Goal: Find specific page/section: Find specific page/section

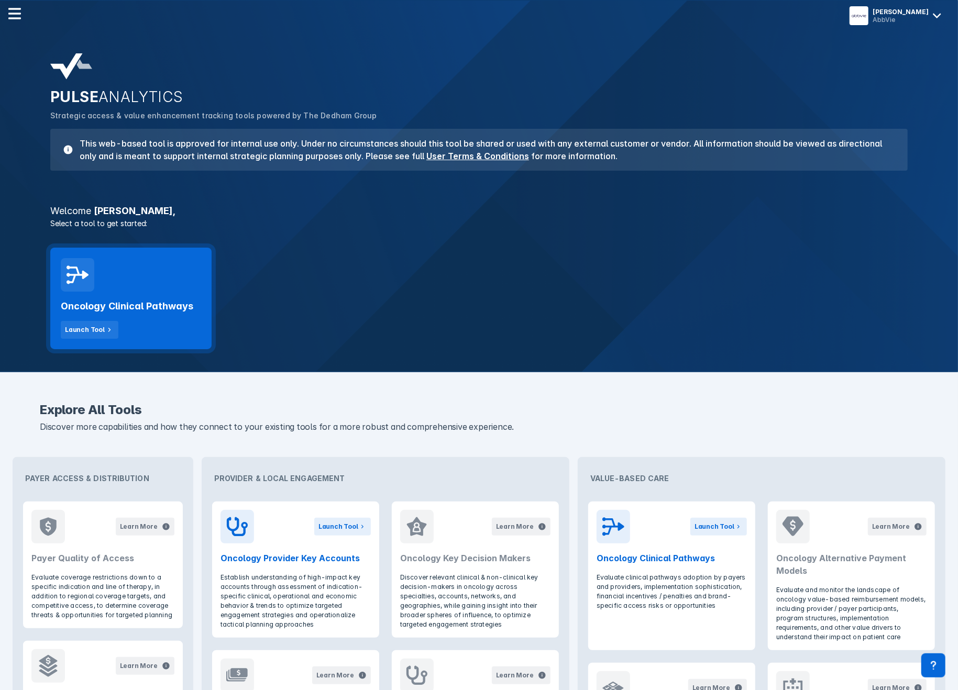
click at [123, 304] on h2 "Oncology Clinical Pathways" at bounding box center [127, 306] width 132 height 13
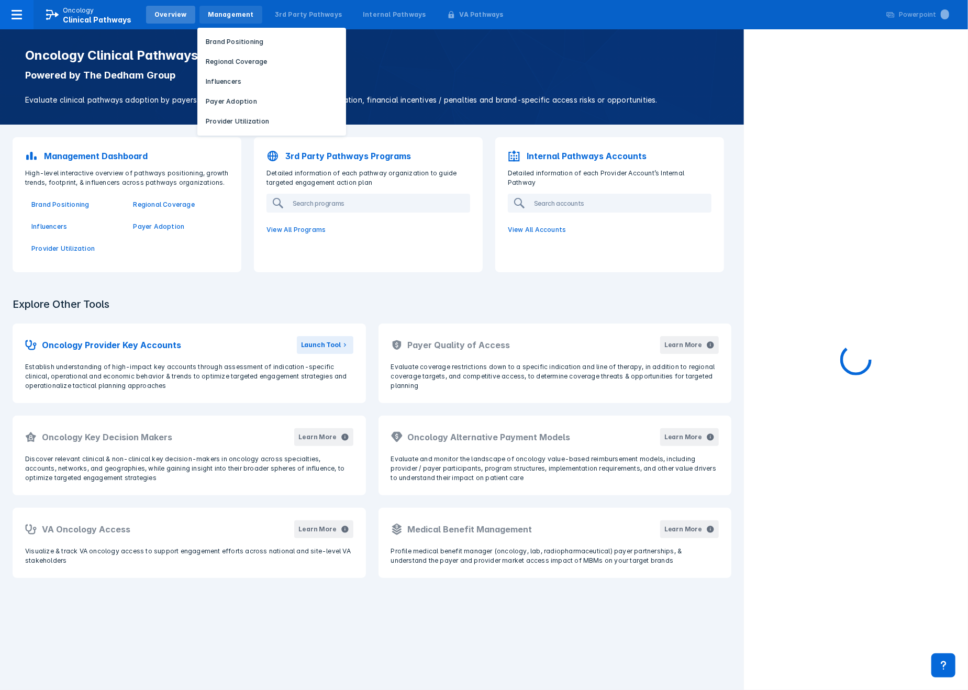
click at [230, 12] on div "Management" at bounding box center [231, 14] width 46 height 9
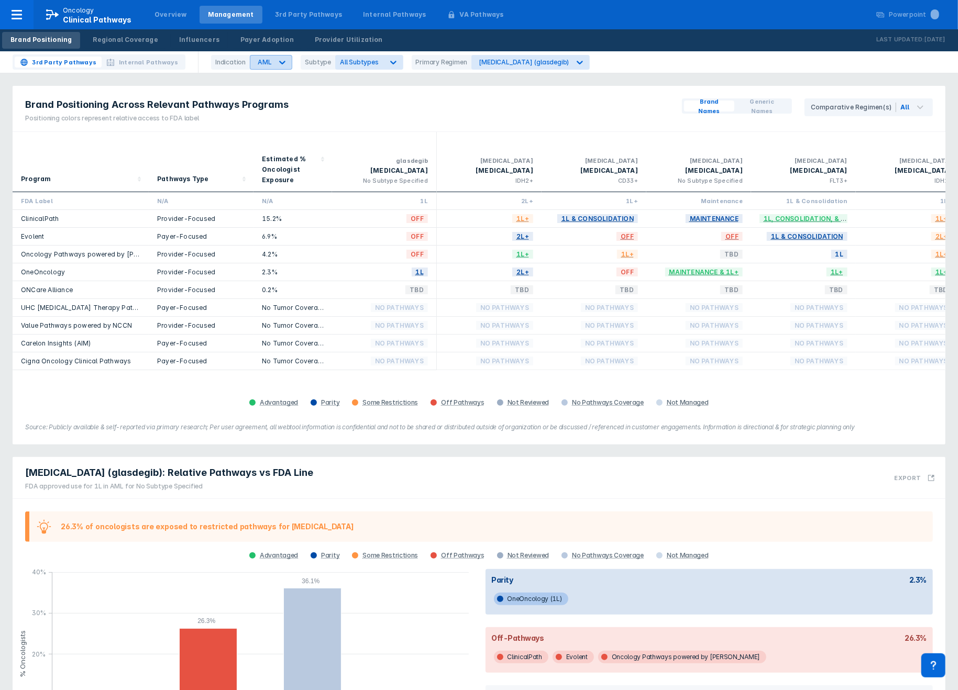
click at [287, 63] on div at bounding box center [282, 62] width 19 height 19
click at [280, 105] on div "CLL" at bounding box center [281, 106] width 59 height 20
